Goal: Task Accomplishment & Management: Manage account settings

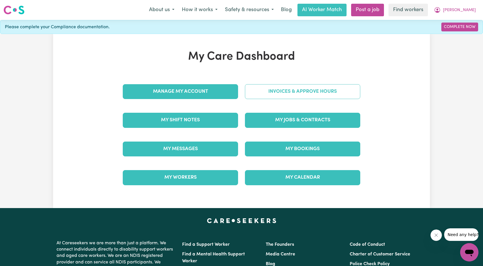
click at [309, 91] on link "Invoices & Approve Hours" at bounding box center [302, 91] width 115 height 15
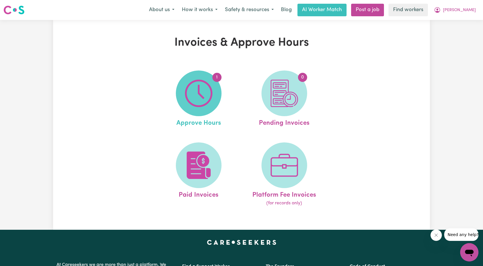
click at [201, 104] on img at bounding box center [198, 93] width 27 height 27
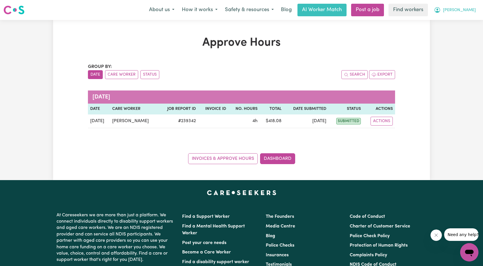
click at [471, 13] on span "[PERSON_NAME]" at bounding box center [459, 10] width 33 height 6
click at [459, 30] on link "Logout" at bounding box center [456, 32] width 45 height 11
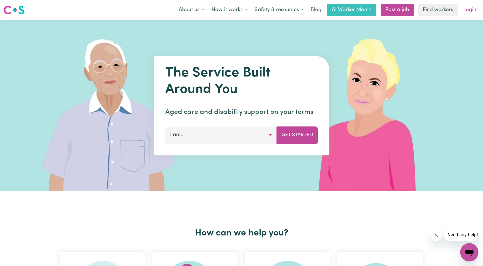
click at [474, 12] on link "Login" at bounding box center [470, 10] width 20 height 13
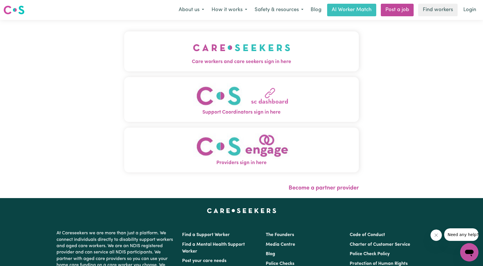
click at [209, 45] on img "Care workers and care seekers sign in here" at bounding box center [241, 47] width 97 height 21
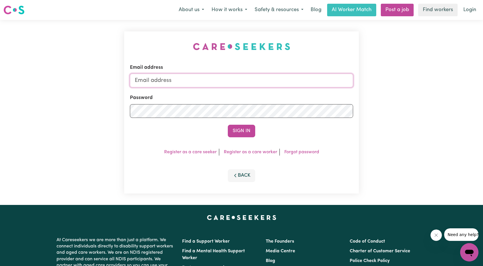
click at [239, 79] on input "Email address" at bounding box center [241, 81] width 223 height 14
drag, startPoint x: 165, startPoint y: 80, endPoint x: 272, endPoint y: 90, distance: 107.4
click at [283, 89] on form "Email address [EMAIL_ADDRESS][PERSON_NAME][DOMAIN_NAME] Password Sign In" at bounding box center [241, 100] width 223 height 73
type input "[EMAIL_ADDRESS][DOMAIN_NAME]"
click at [242, 127] on button "Sign In" at bounding box center [241, 131] width 27 height 13
